Goal: Obtain resource: Download file/media

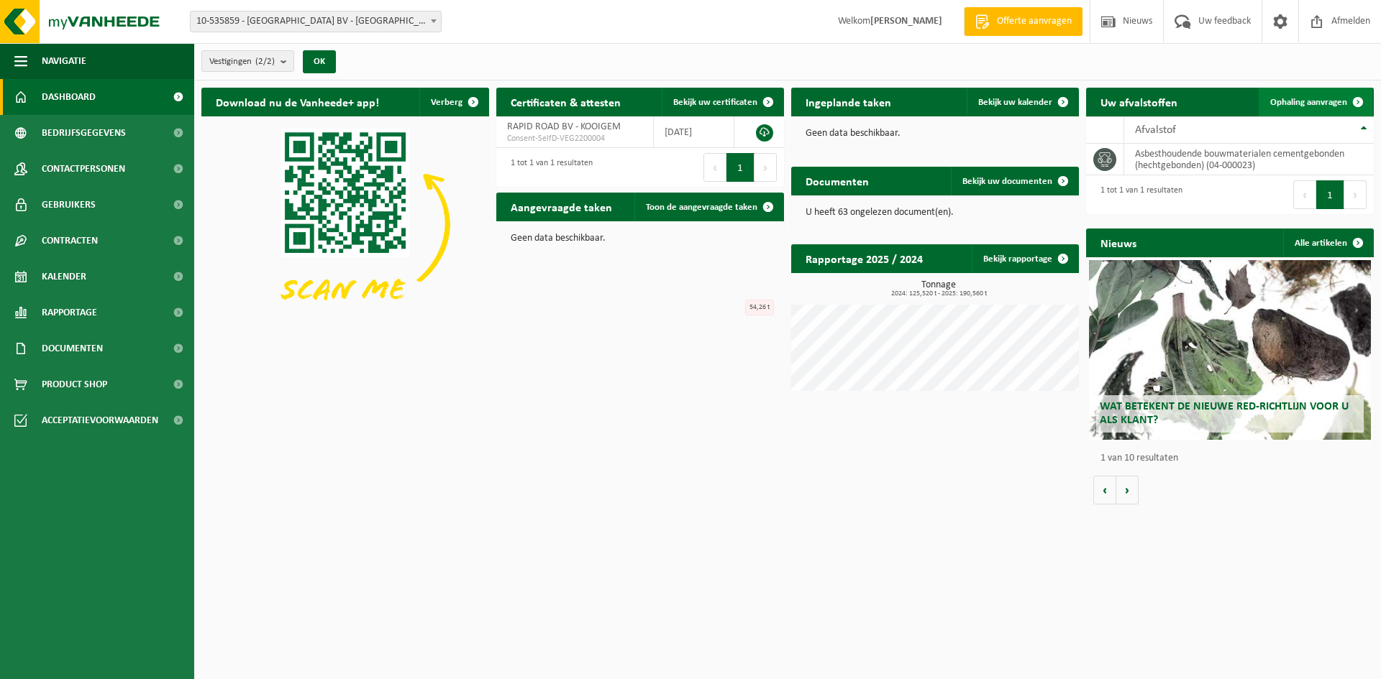
click at [1284, 100] on span "Ophaling aanvragen" at bounding box center [1308, 102] width 77 height 9
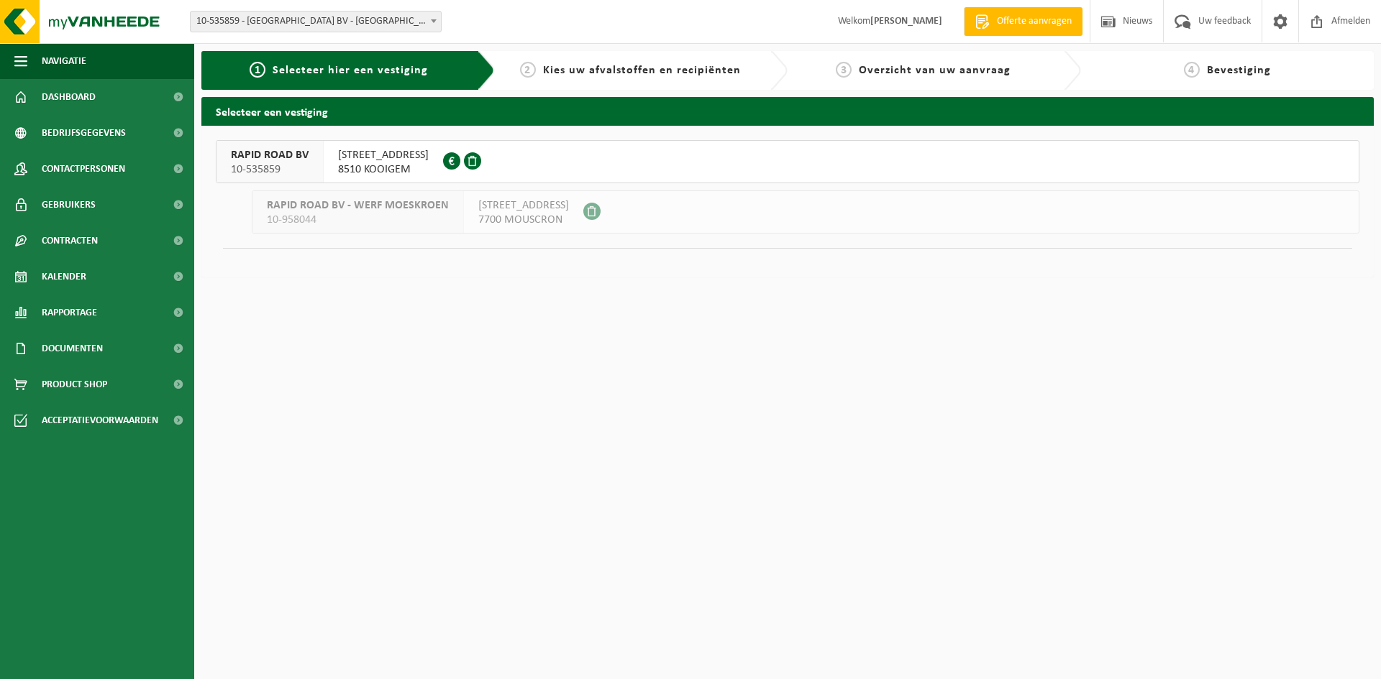
click at [1143, 112] on html "Vestiging: 10-535859 - RAPID ROAD BV - KOOIGEM 10-958044 - RAPID ROAD BV - WERF…" at bounding box center [690, 339] width 1381 height 679
click at [85, 359] on span "Documenten" at bounding box center [72, 349] width 61 height 36
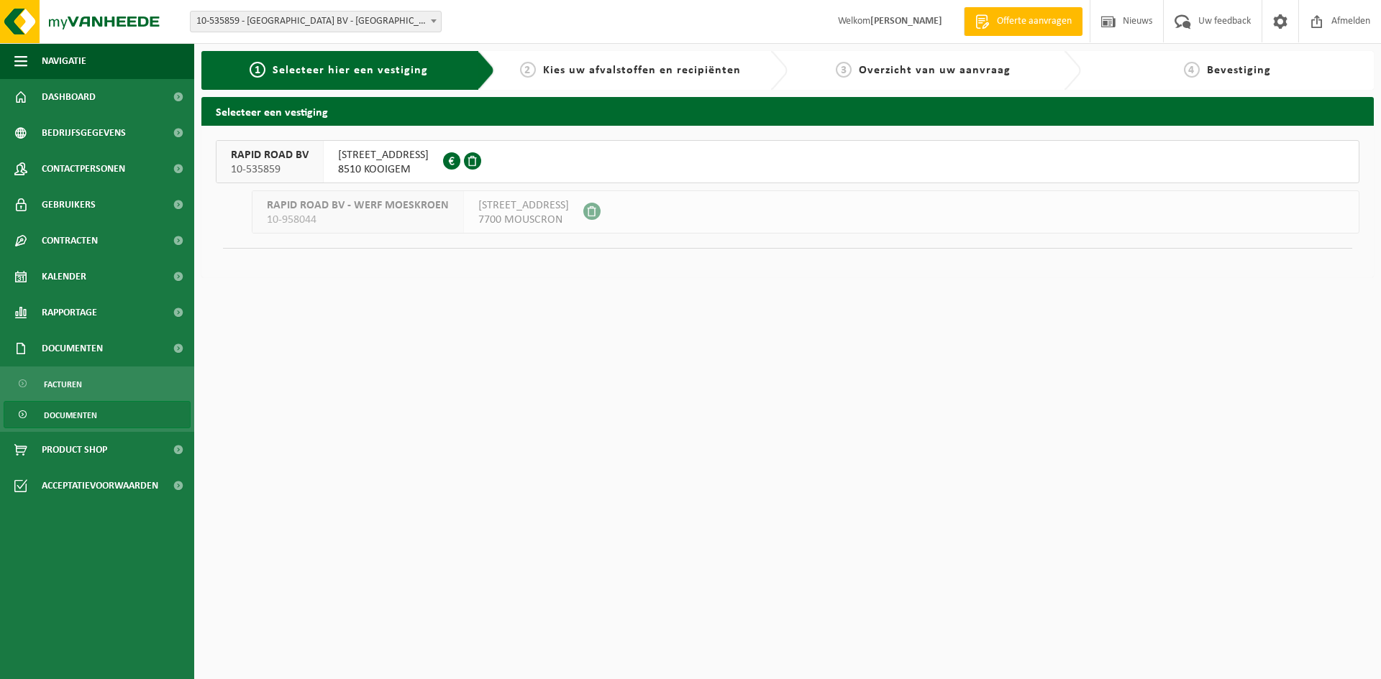
click at [70, 414] on span "Documenten" at bounding box center [70, 415] width 53 height 27
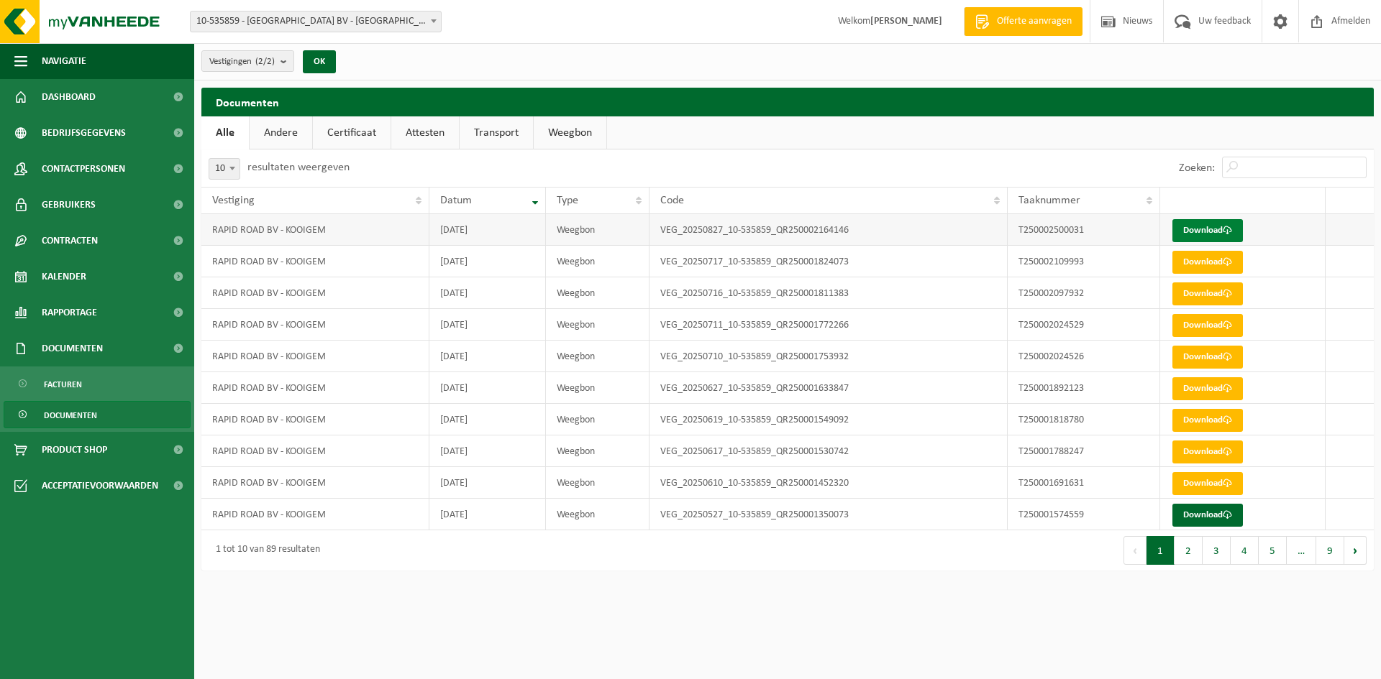
click at [1196, 229] on link "Download" at bounding box center [1207, 230] width 70 height 23
